Goal: Task Accomplishment & Management: Use online tool/utility

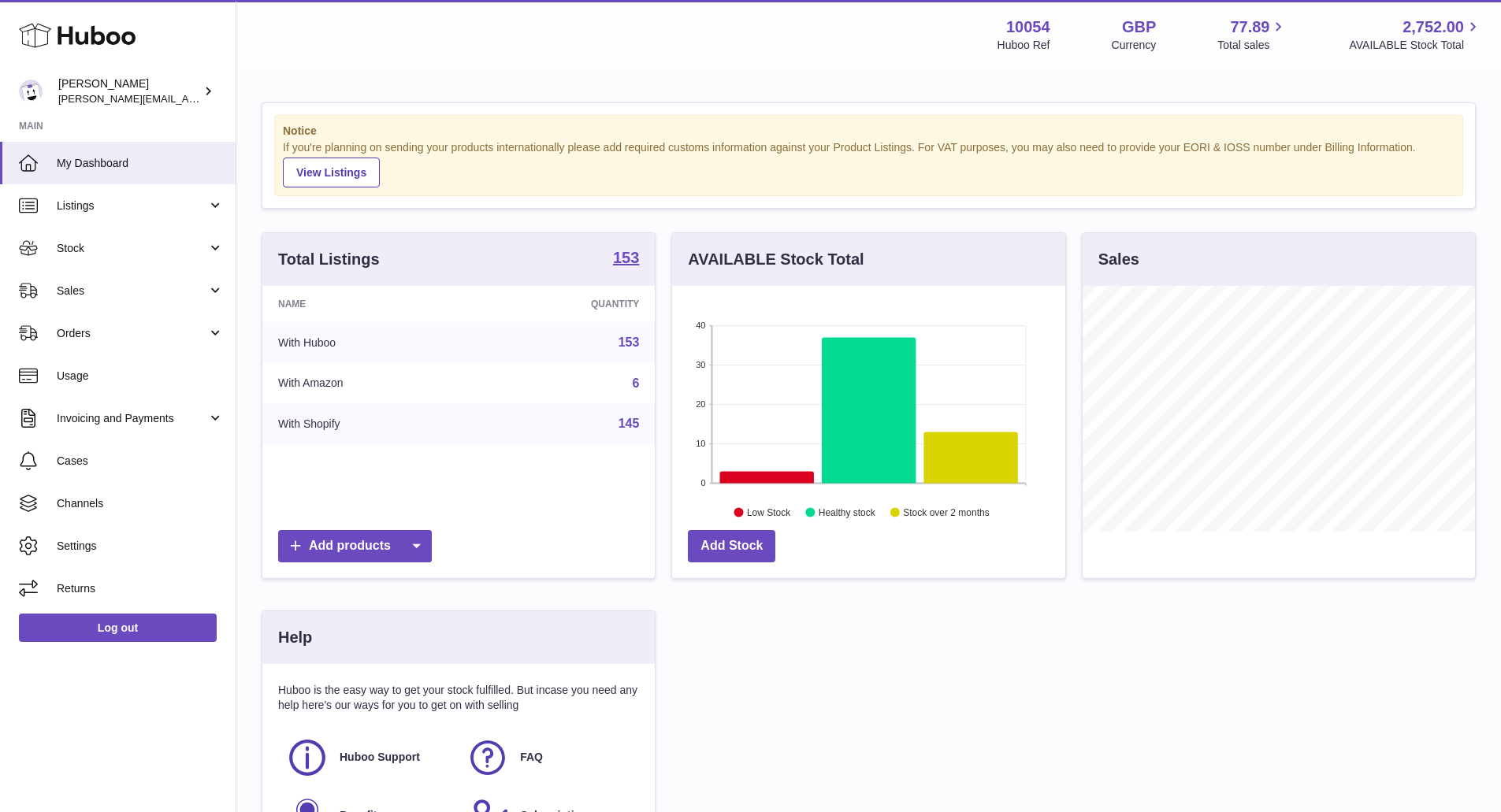
scroll to position [246, 397]
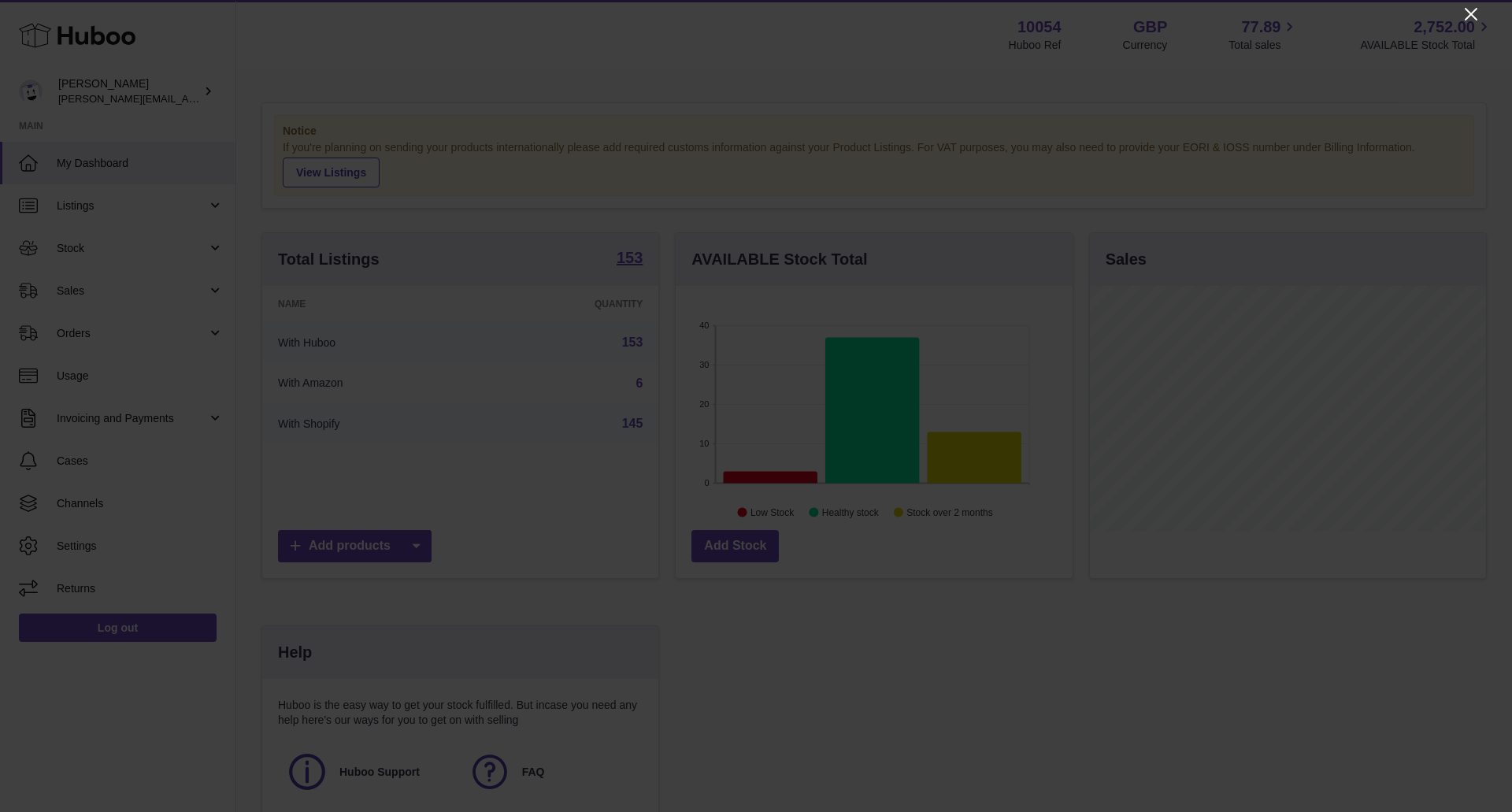
click at [1477, 18] on icon "Close" at bounding box center [1470, 14] width 19 height 19
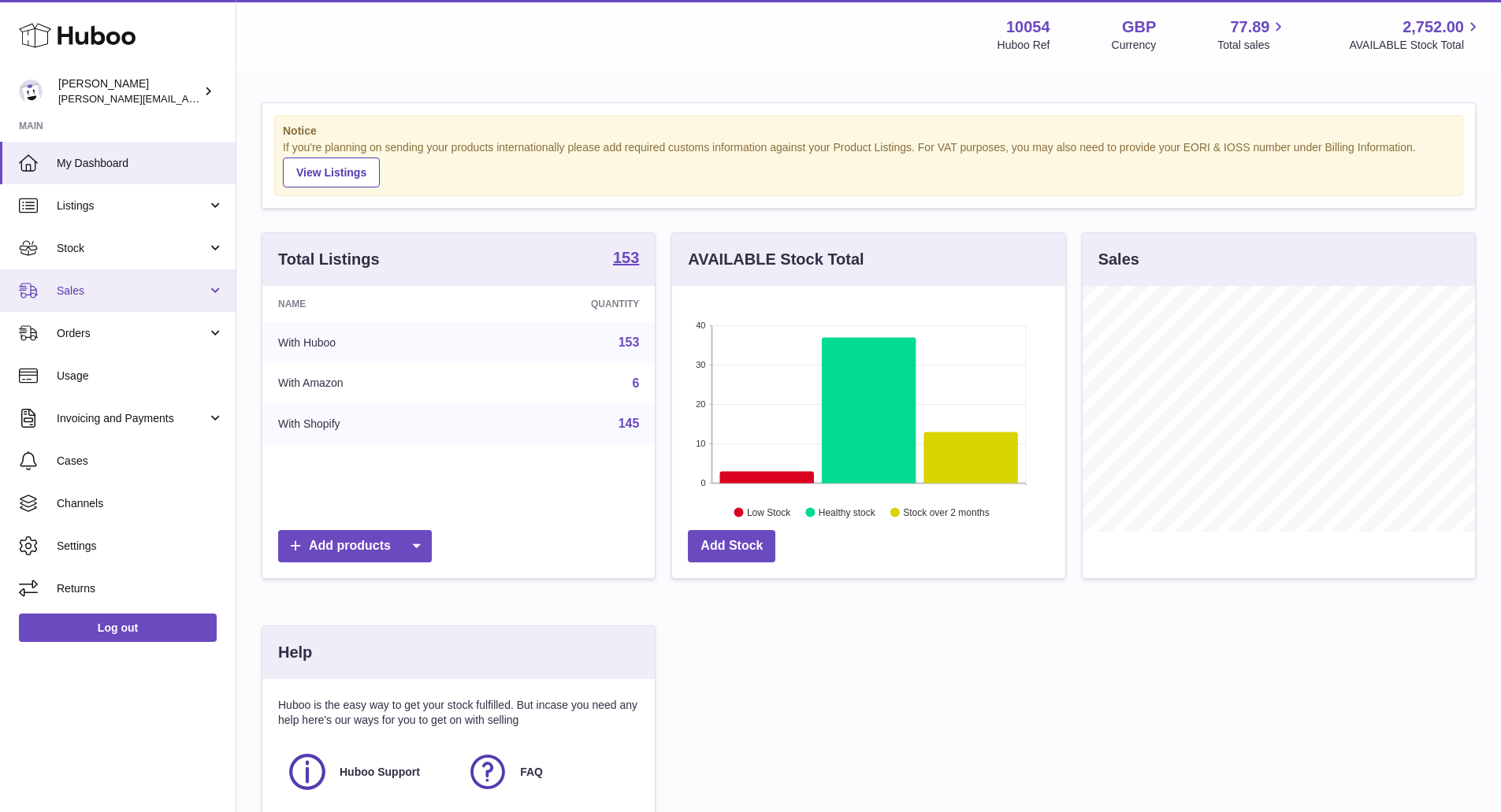
click at [42, 279] on link "Sales" at bounding box center [117, 291] width 235 height 42
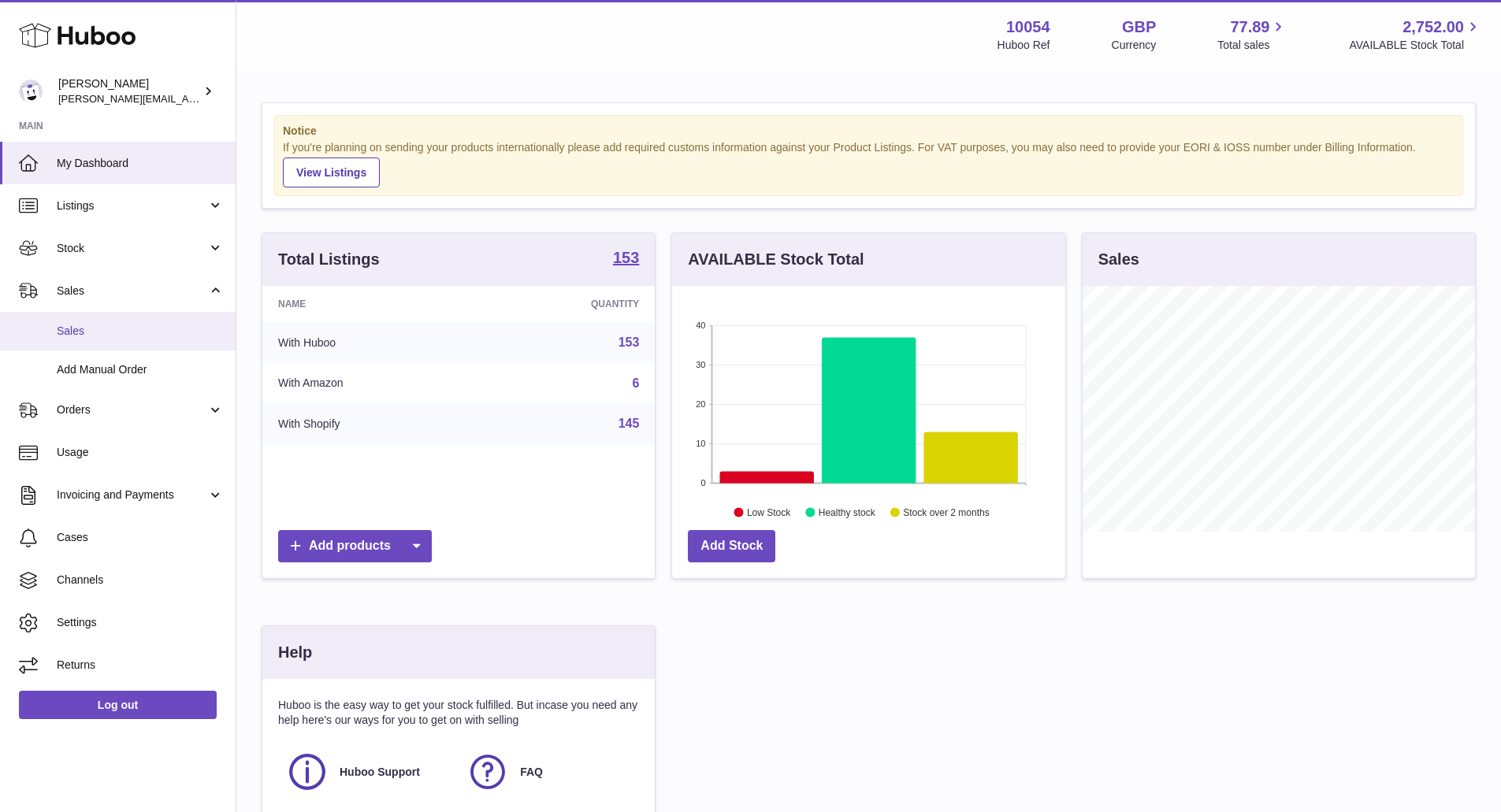
click at [86, 342] on link "Sales" at bounding box center [117, 331] width 235 height 38
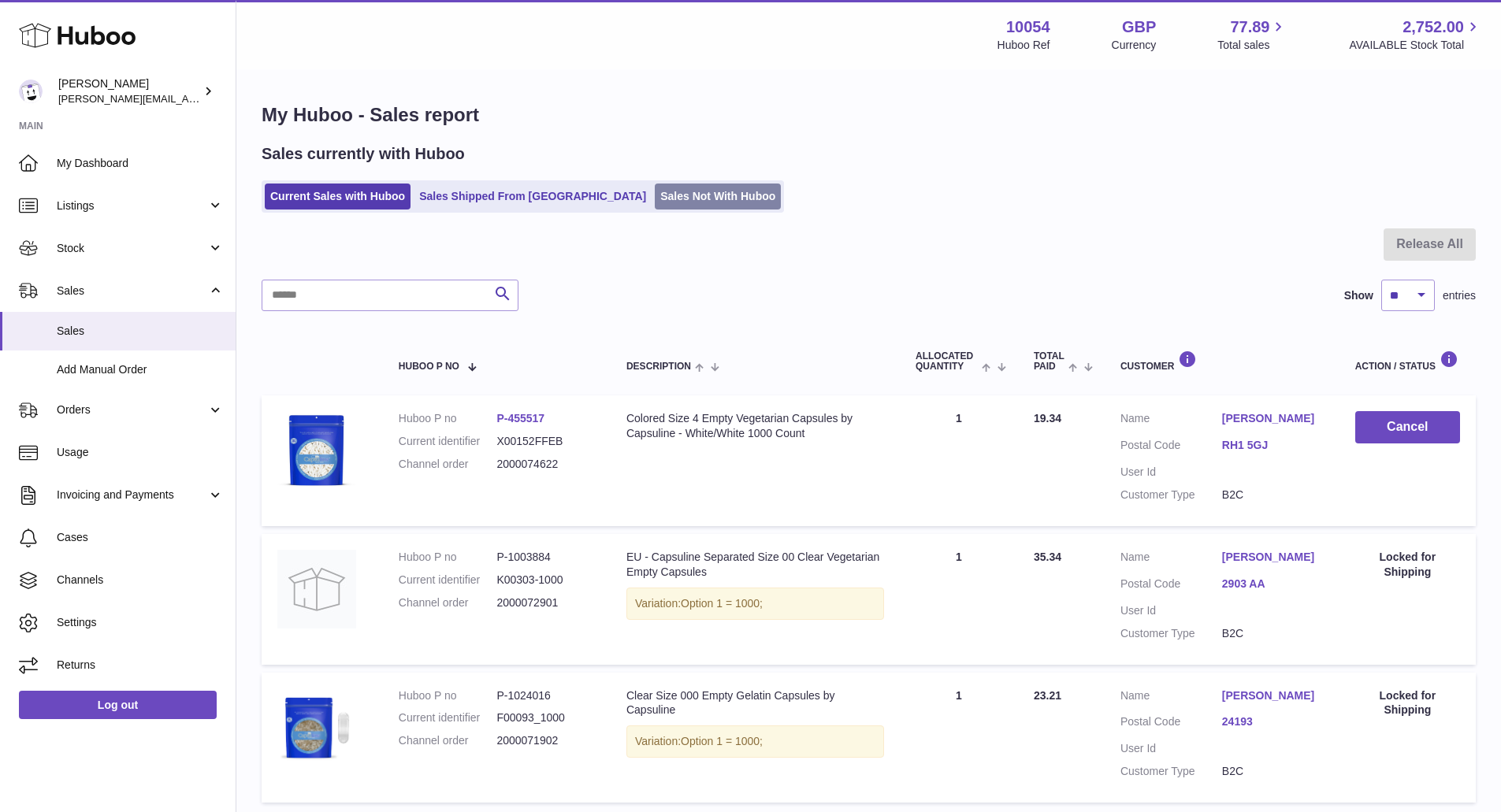
click at [654, 203] on link "Sales Not With Huboo" at bounding box center [717, 196] width 126 height 26
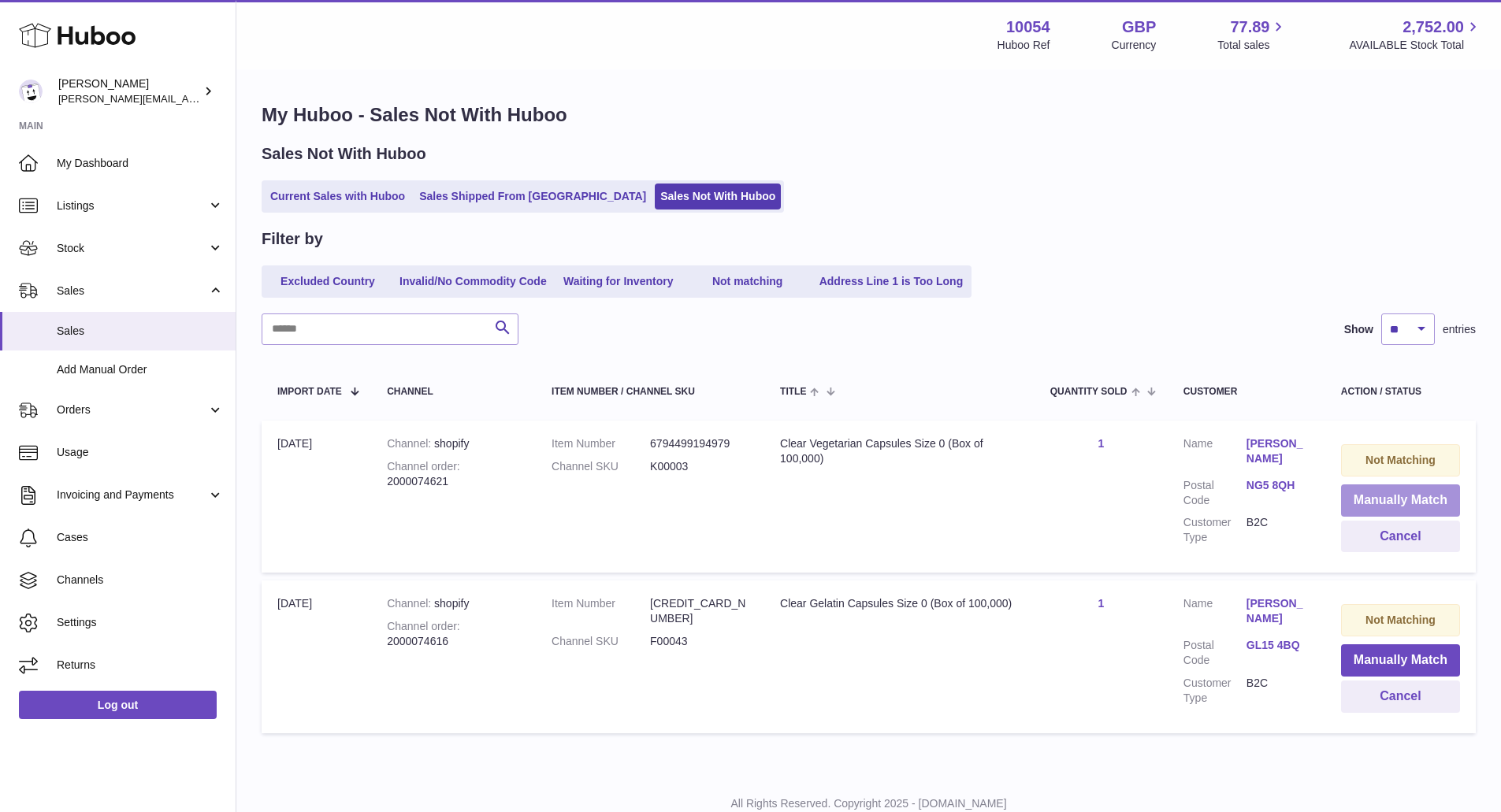
click at [1360, 491] on button "Manually Match" at bounding box center [1400, 501] width 119 height 33
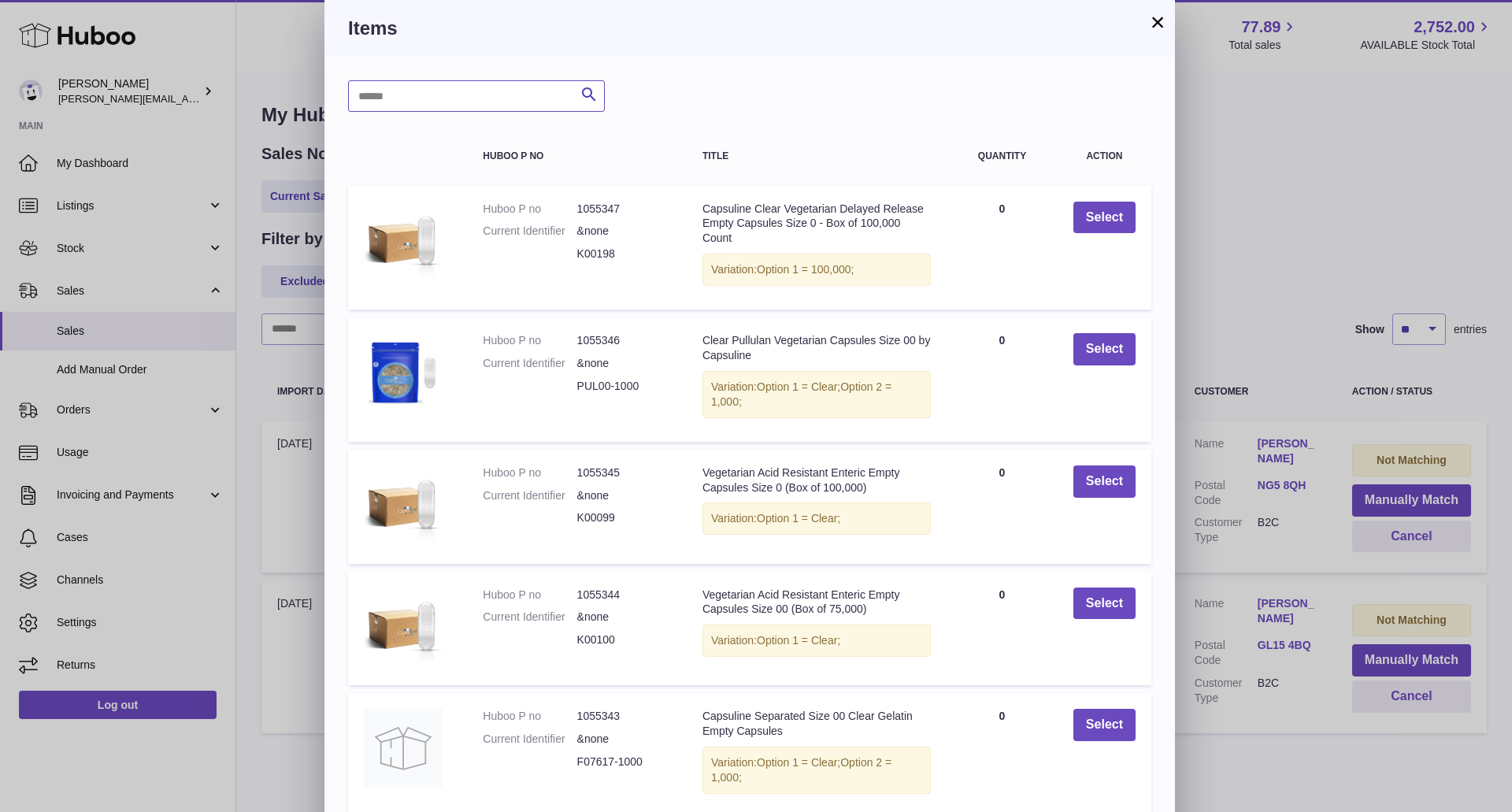
click at [474, 99] on input "text" at bounding box center [476, 96] width 257 height 32
type input "******"
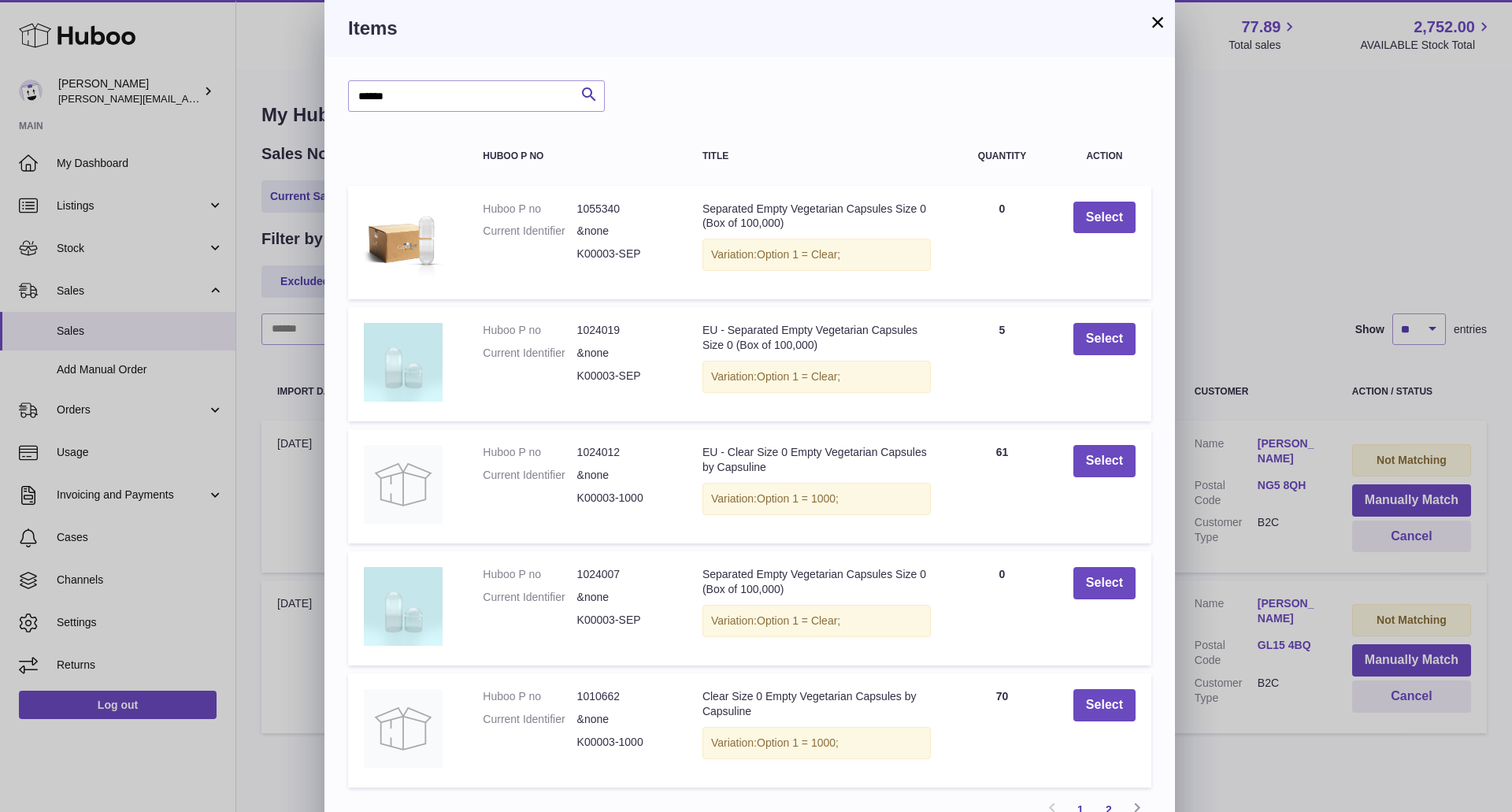
click at [1106, 806] on link "2" at bounding box center [1109, 809] width 29 height 29
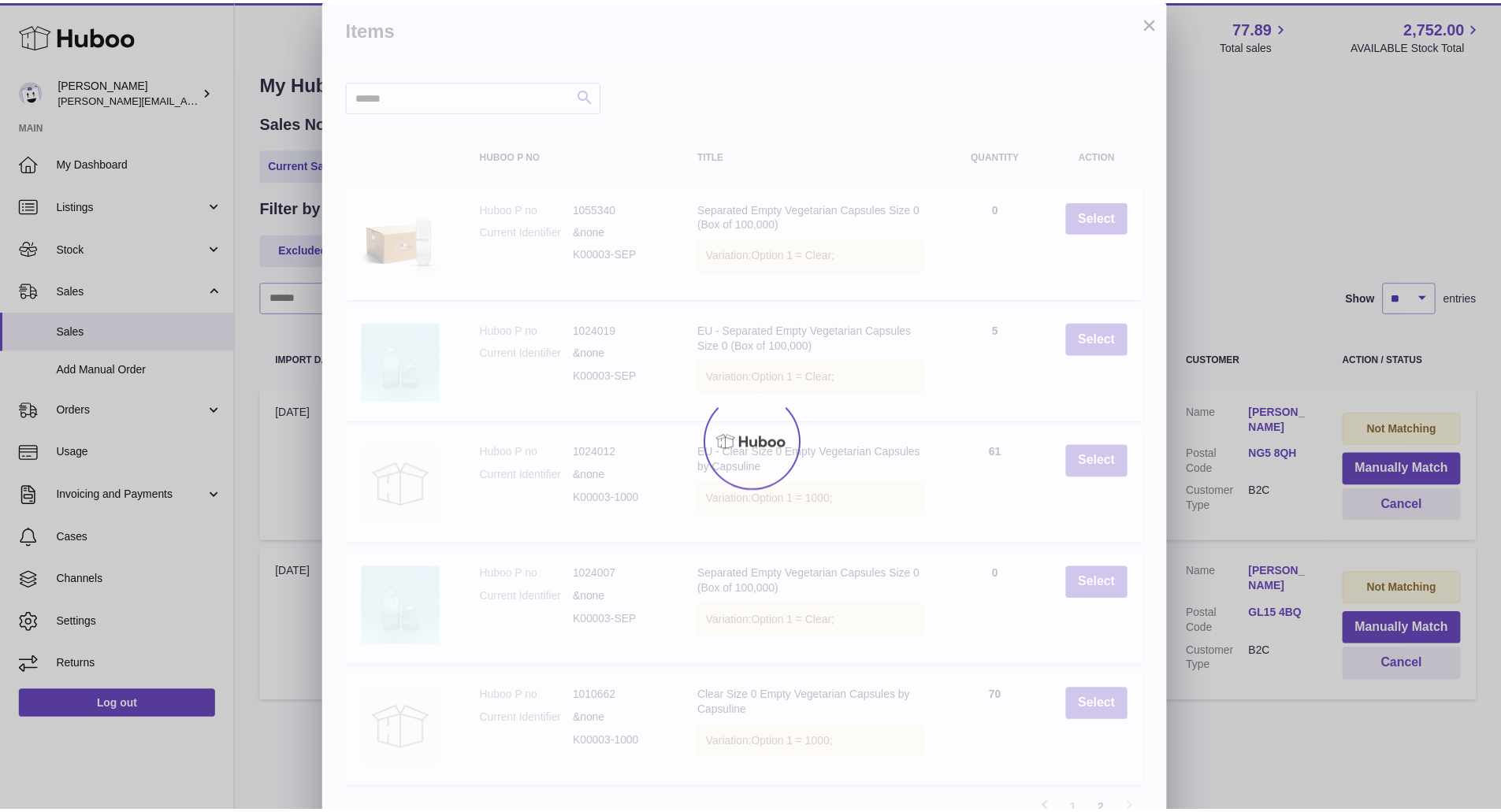
scroll to position [53, 0]
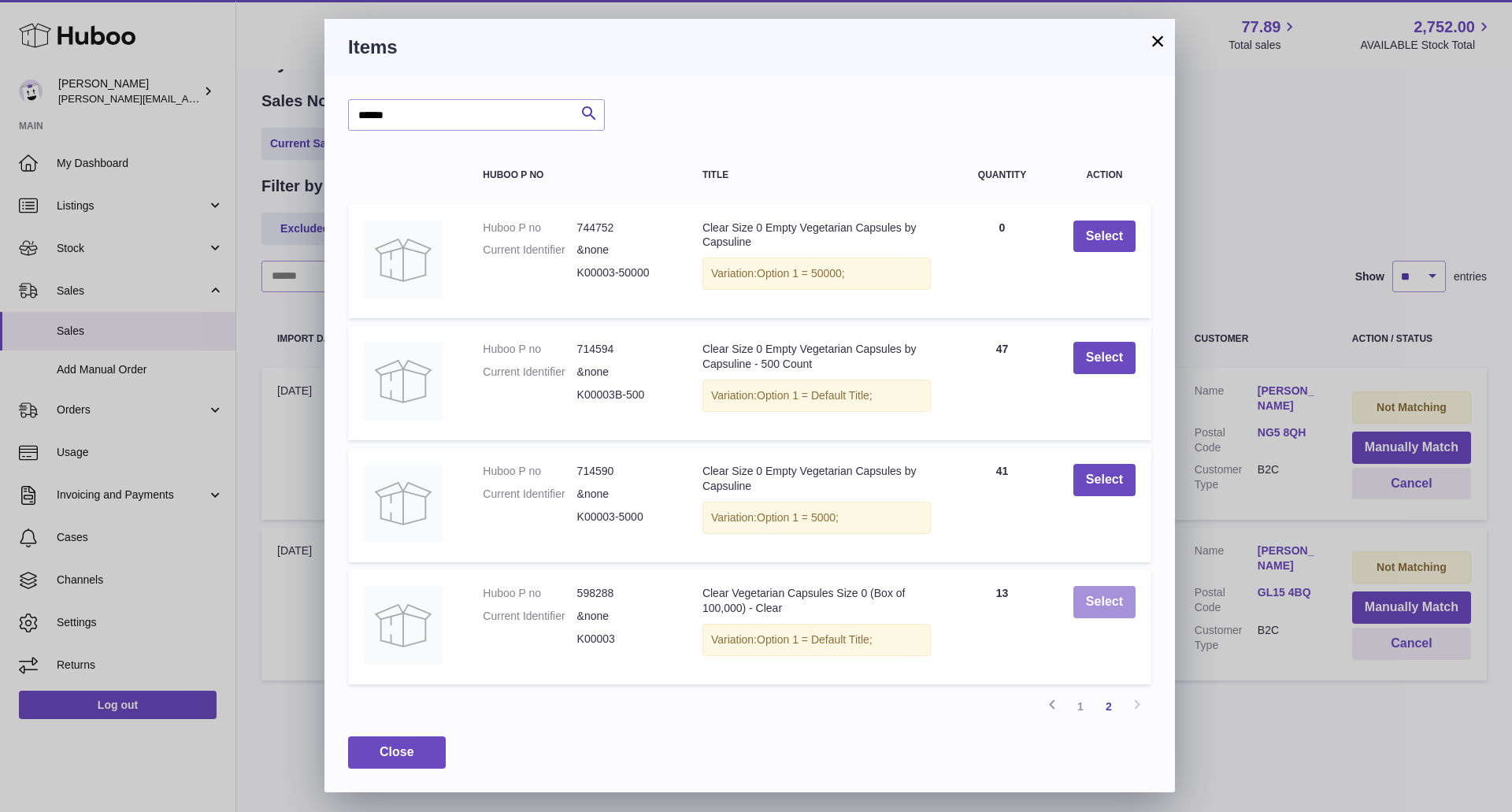
click at [1107, 590] on button "Select" at bounding box center [1105, 602] width 62 height 33
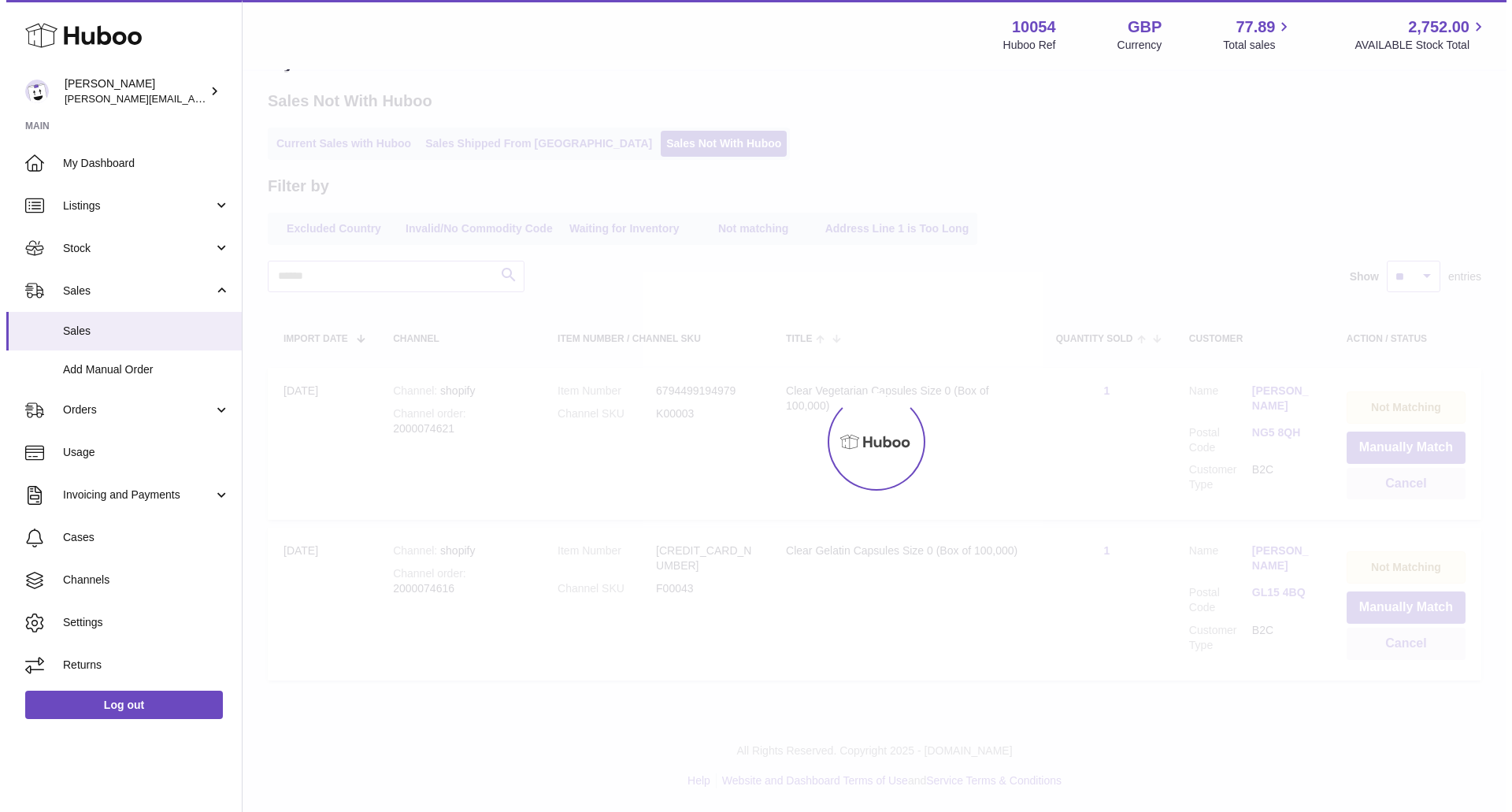
scroll to position [0, 0]
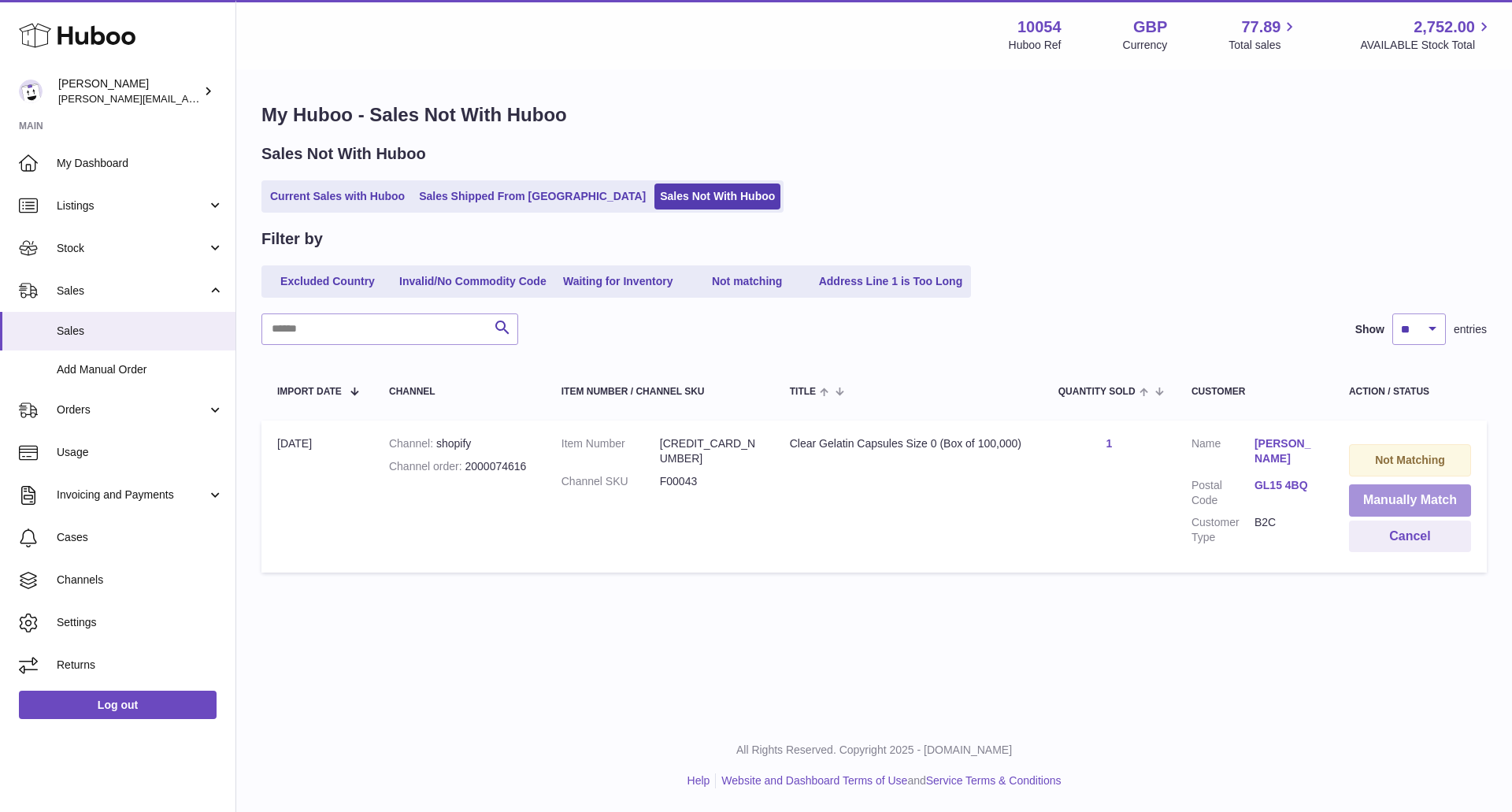
click at [1407, 489] on button "Manually Match" at bounding box center [1410, 501] width 122 height 33
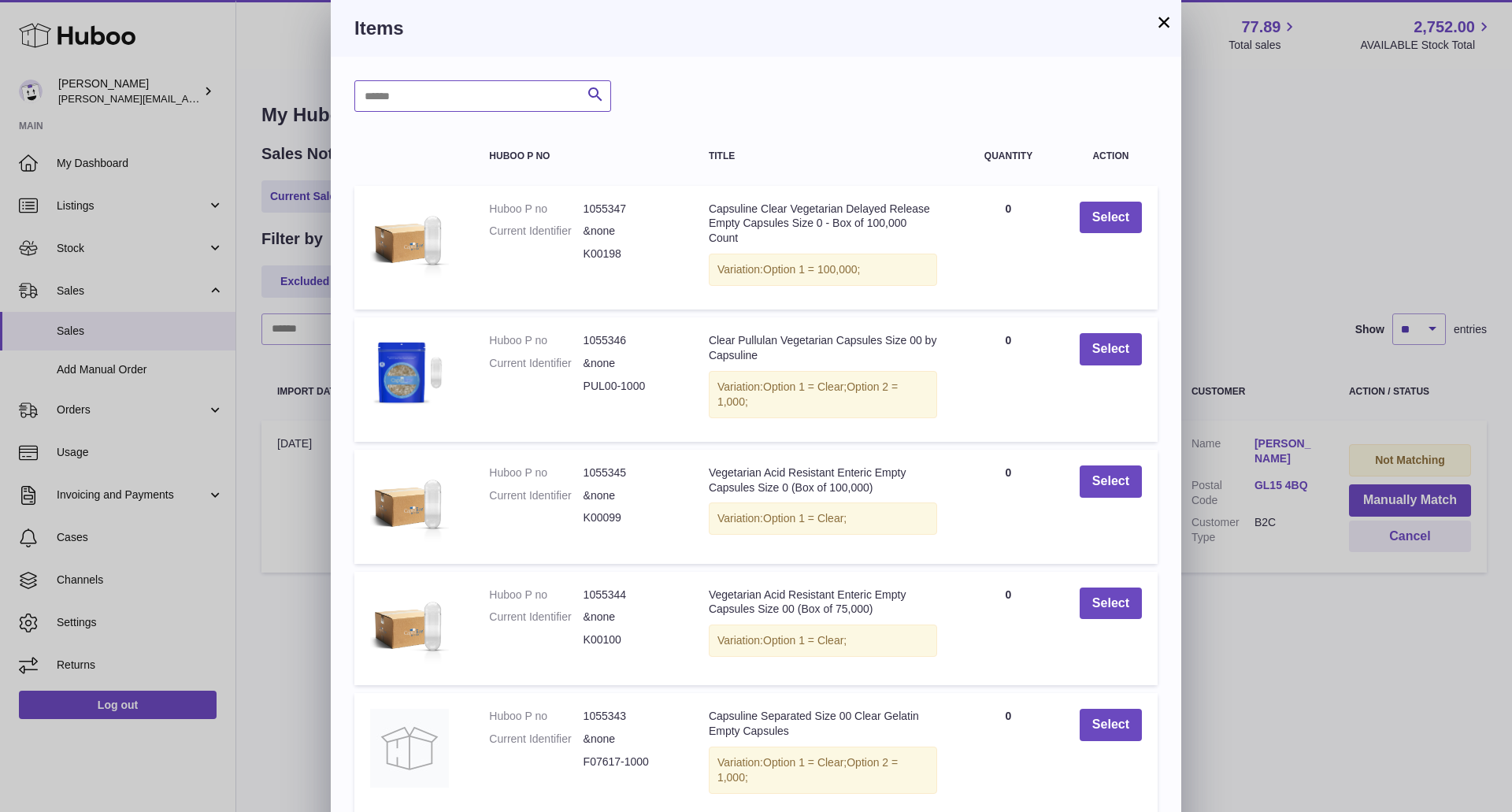
click at [531, 92] on input "text" at bounding box center [482, 96] width 257 height 32
type input "******"
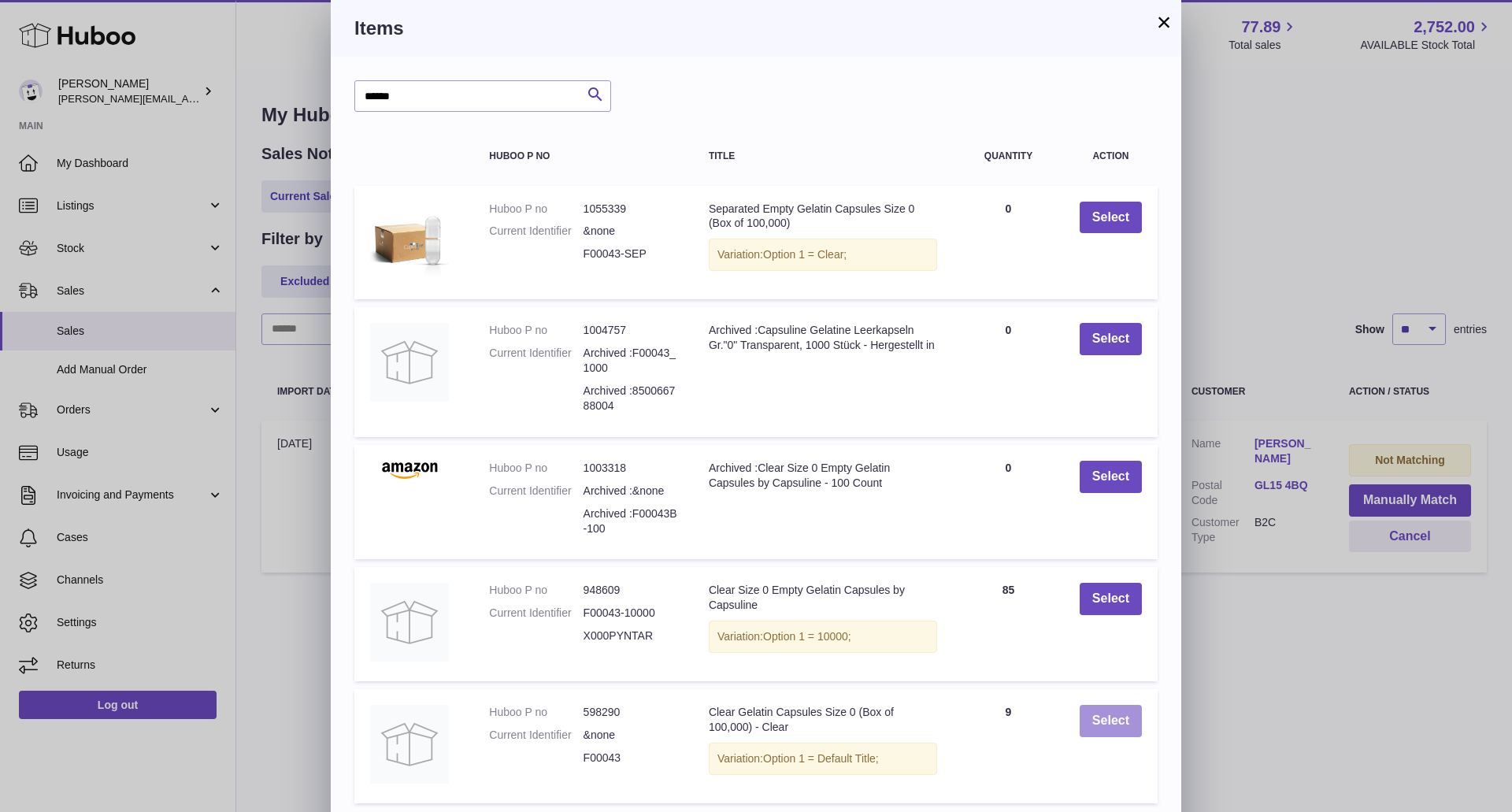
click at [1109, 723] on button "Select" at bounding box center [1110, 721] width 62 height 33
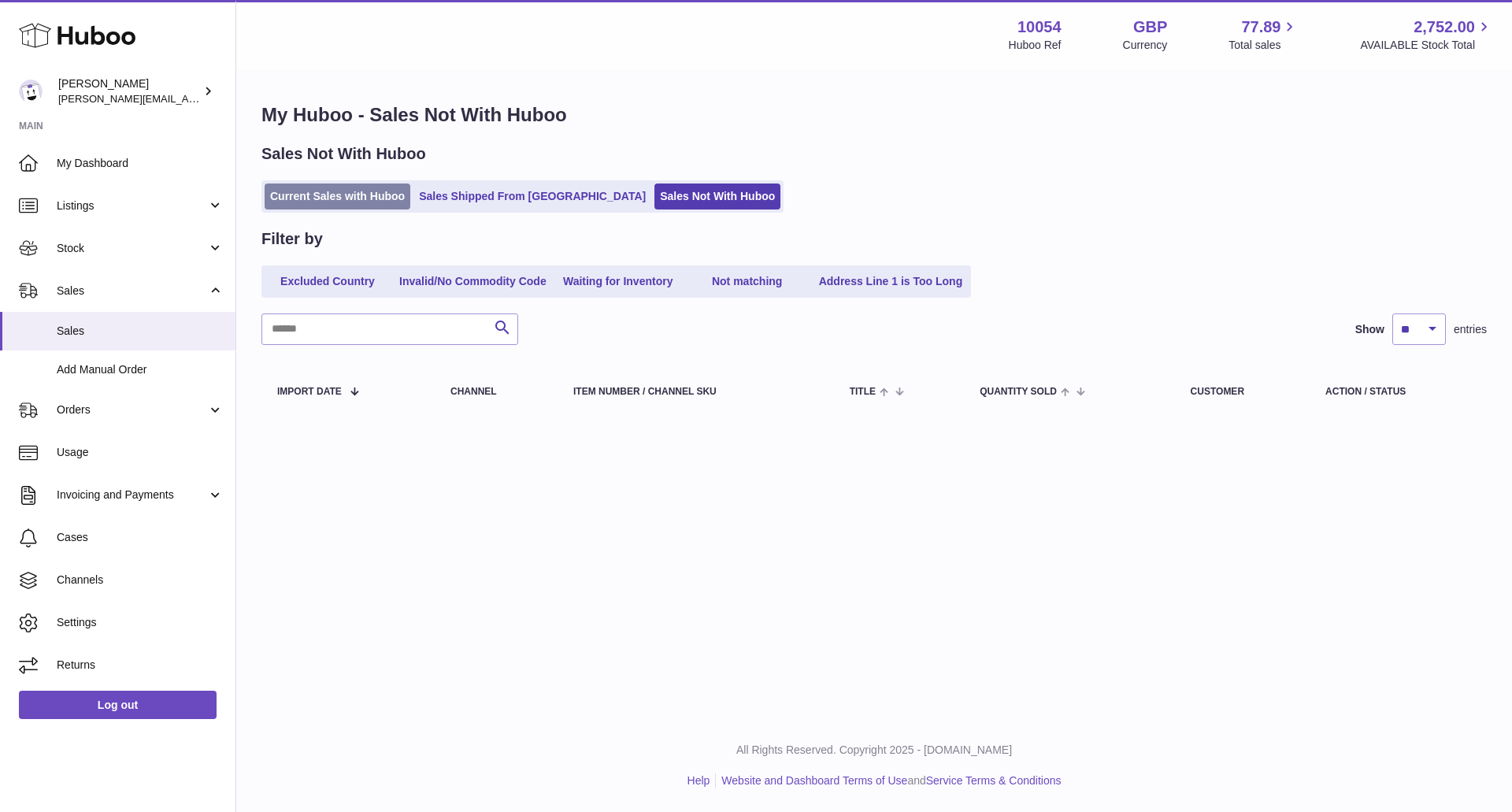
click at [380, 204] on link "Current Sales with Huboo" at bounding box center [337, 196] width 146 height 26
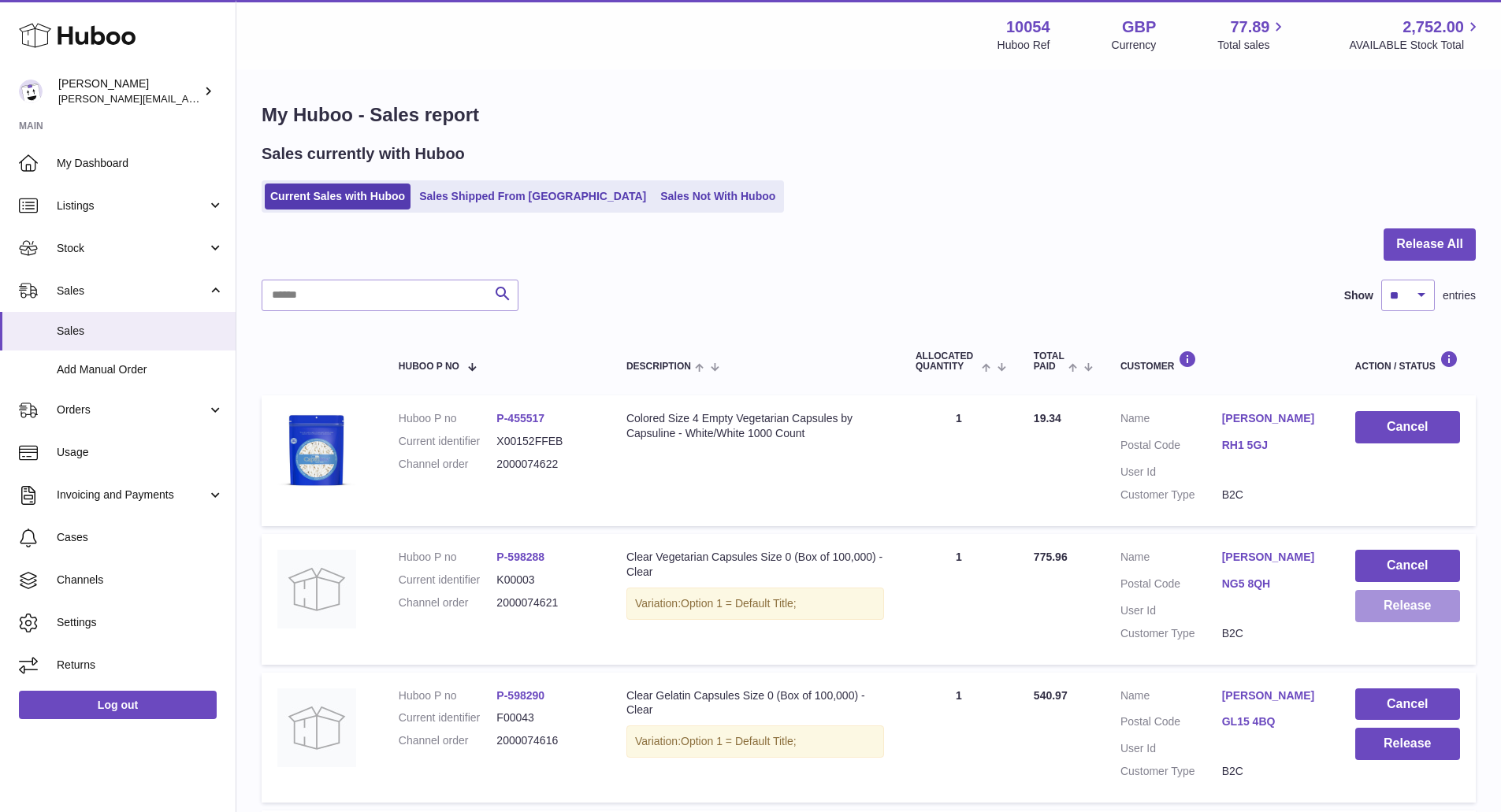
click at [1401, 609] on button "Release" at bounding box center [1407, 606] width 105 height 33
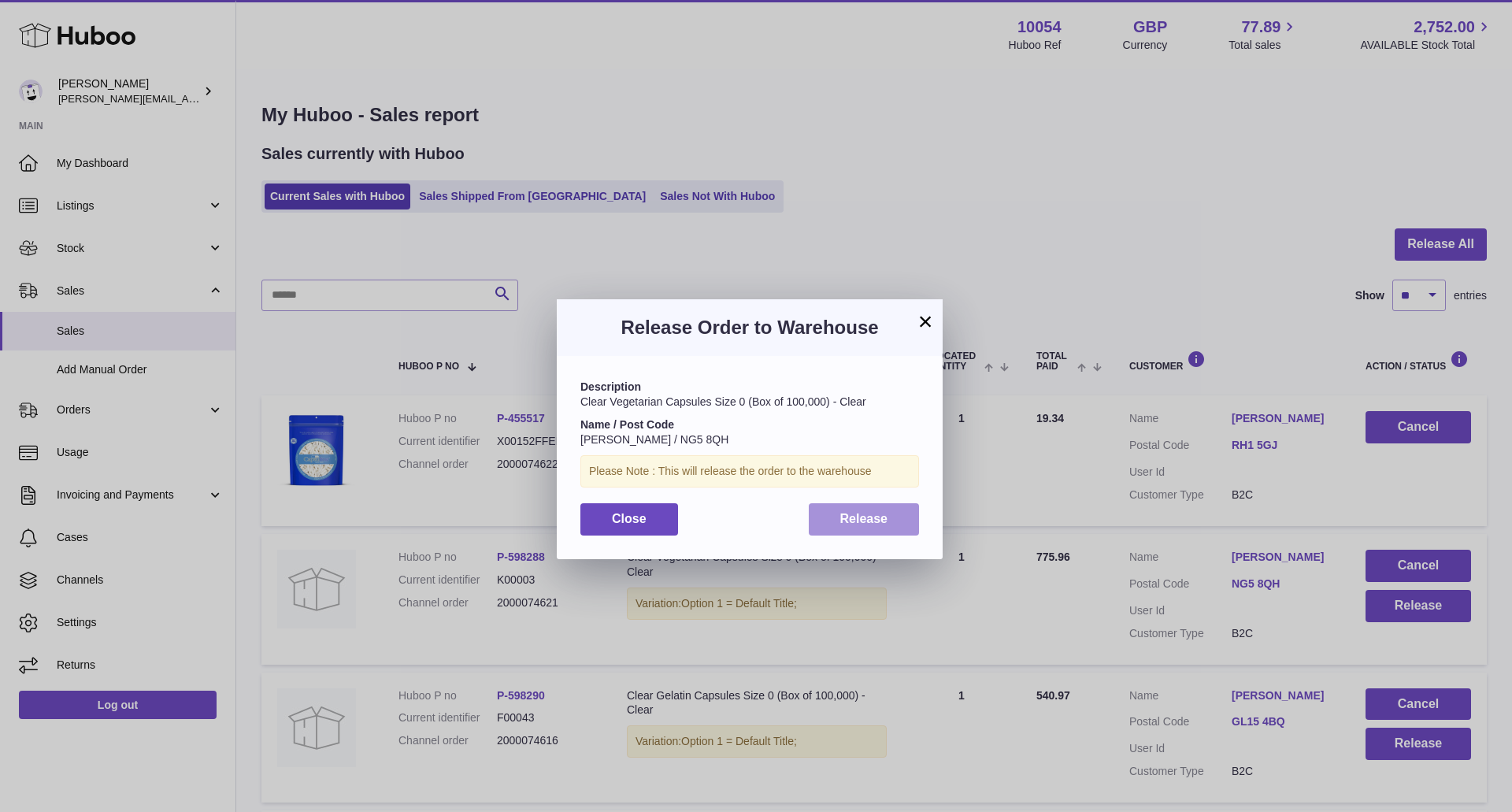
click at [897, 511] on button "Release" at bounding box center [864, 520] width 111 height 33
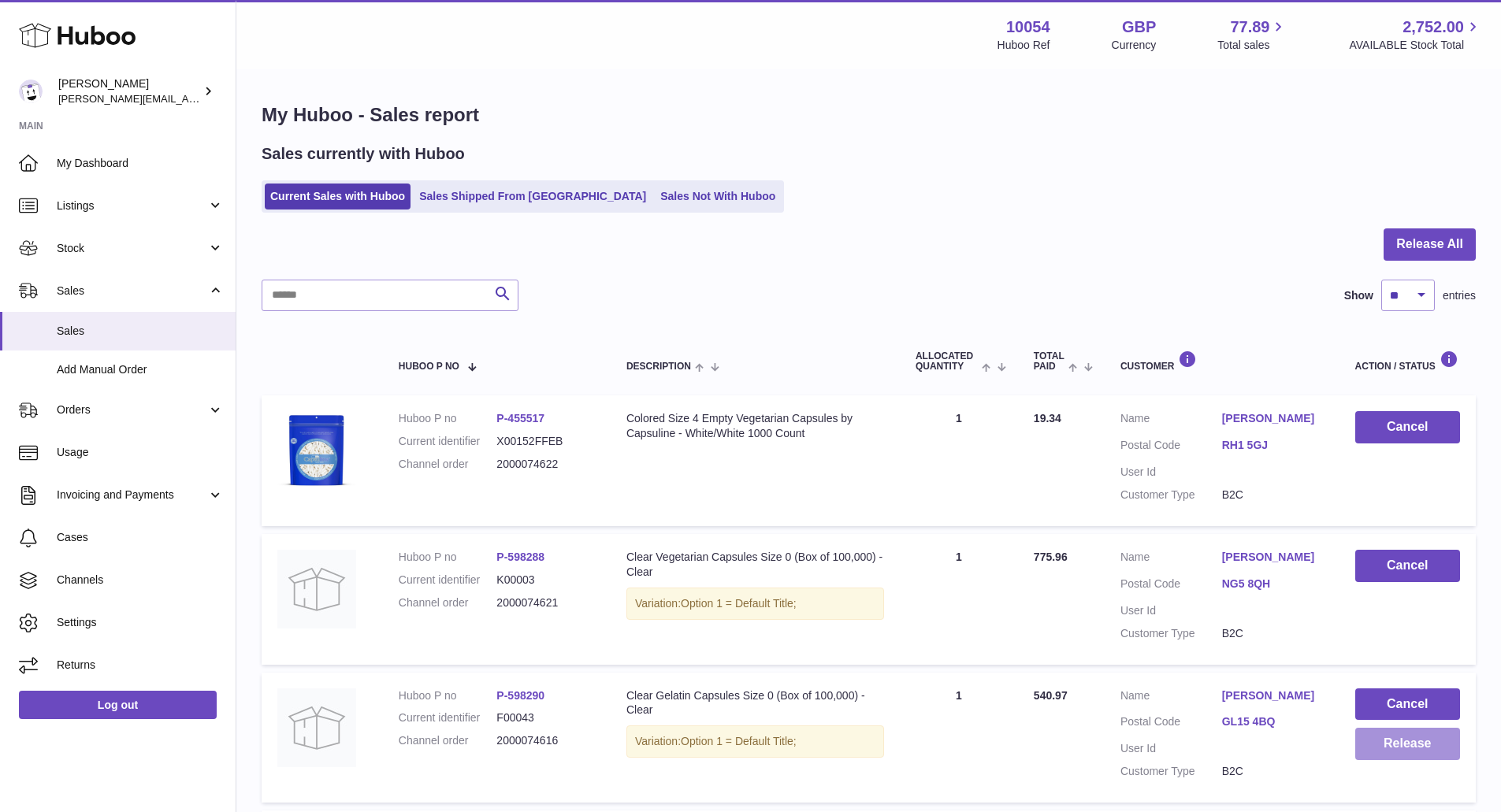
click at [1416, 739] on button "Release" at bounding box center [1407, 744] width 105 height 33
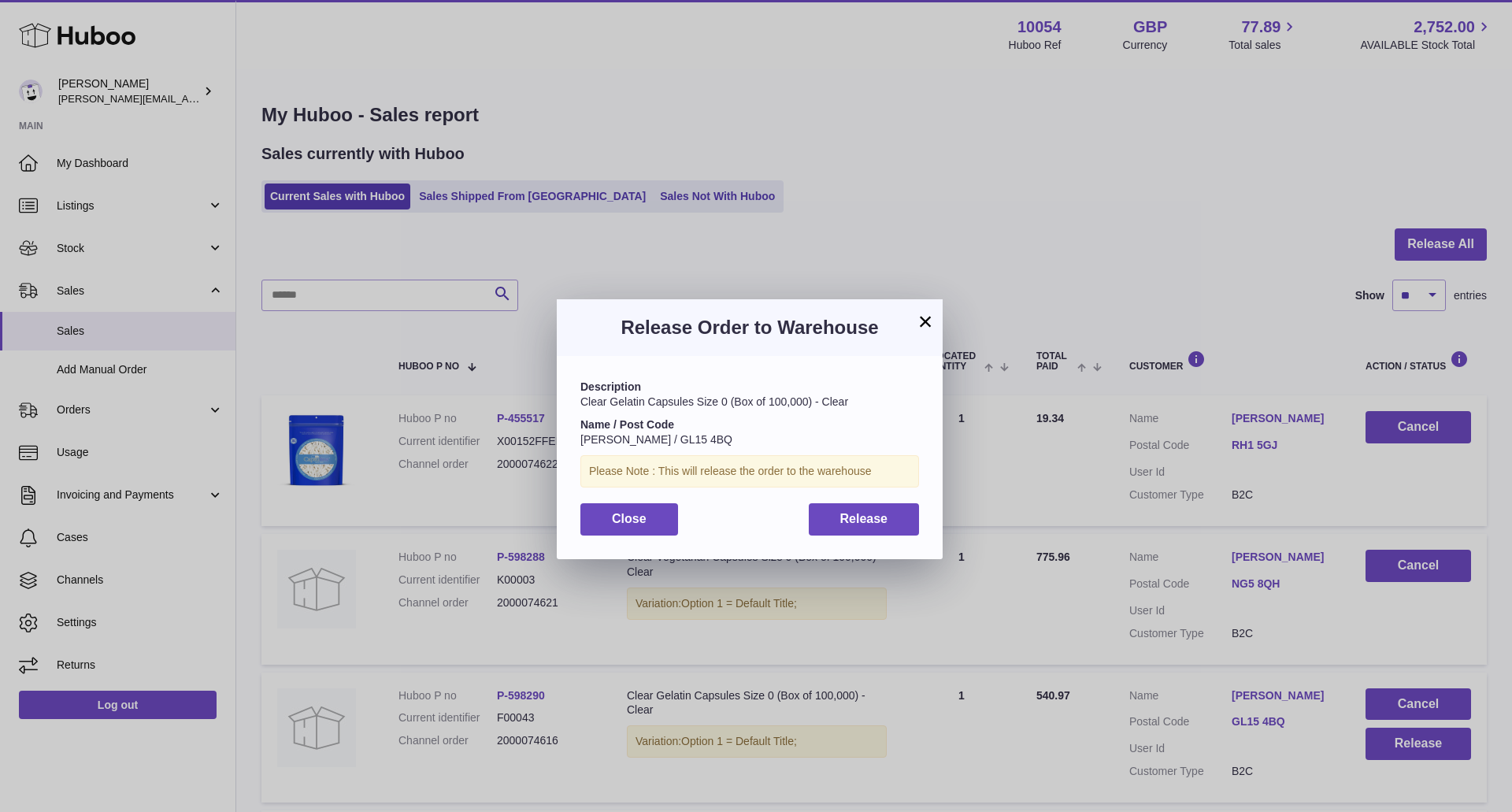
click at [865, 501] on div "Description Clear Gelatin Capsules Size 0 (Box of 100,000) - Clear Name / Post …" at bounding box center [750, 457] width 386 height 202
click at [867, 519] on span "Release" at bounding box center [864, 518] width 48 height 13
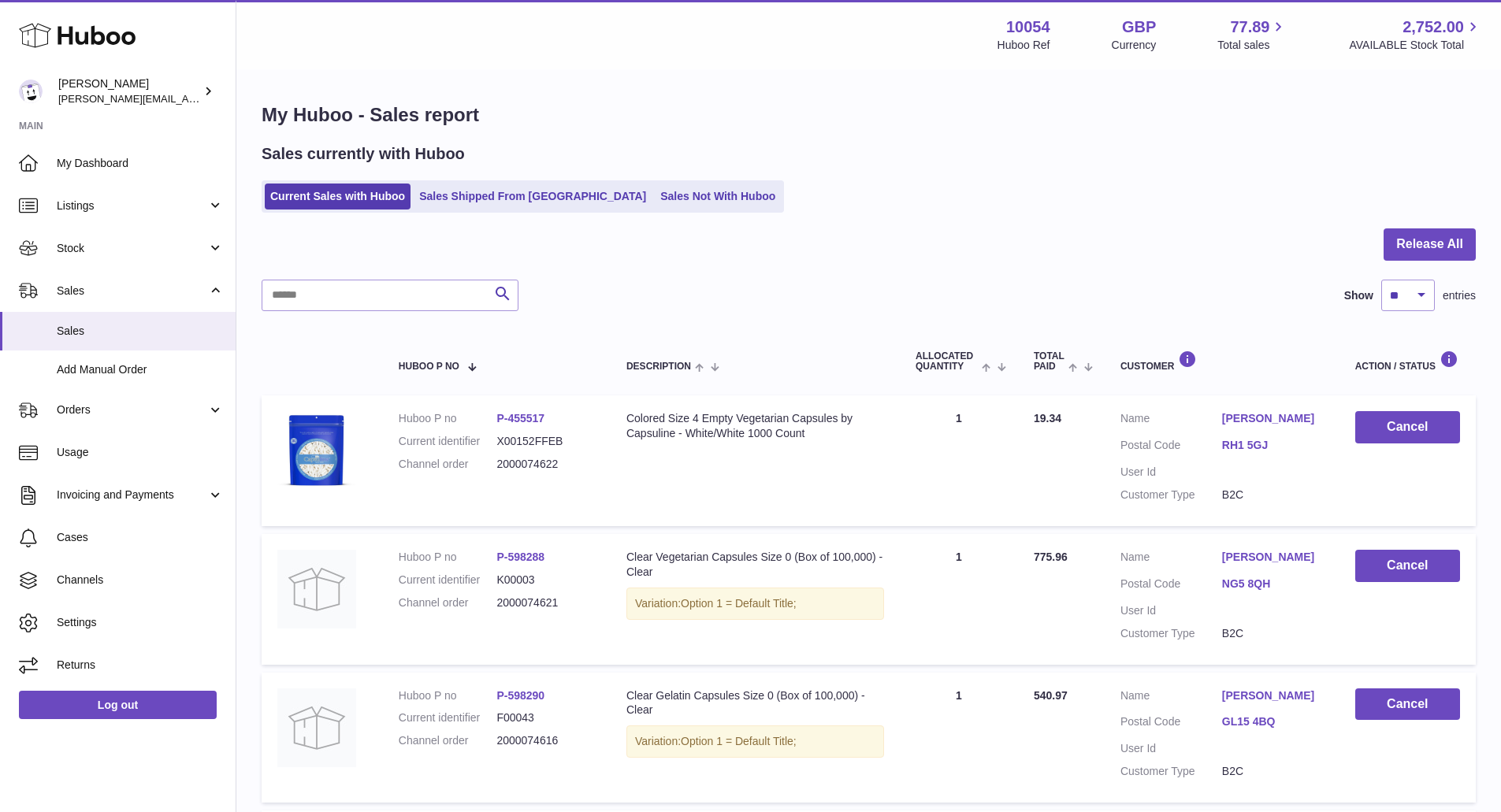
drag, startPoint x: 681, startPoint y: 755, endPoint x: 681, endPoint y: 787, distance: 32.0
click at [681, 787] on td "Description Clear Gelatin Capsules Size 0 (Box of 100,000) - Clear Variation: O…" at bounding box center [755, 738] width 289 height 130
